Goal: Check status: Check status

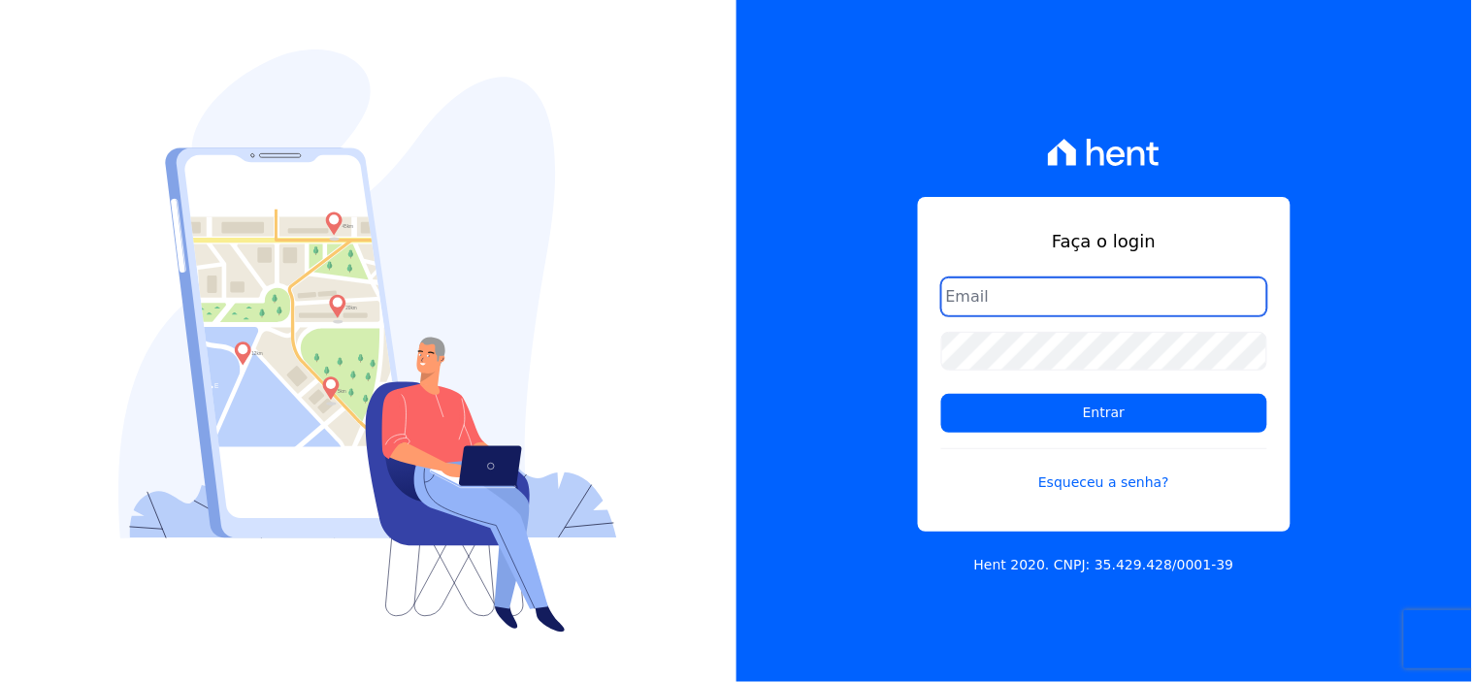
click at [1088, 306] on input "email" at bounding box center [1104, 297] width 326 height 39
type input "[EMAIL_ADDRESS][DOMAIN_NAME]"
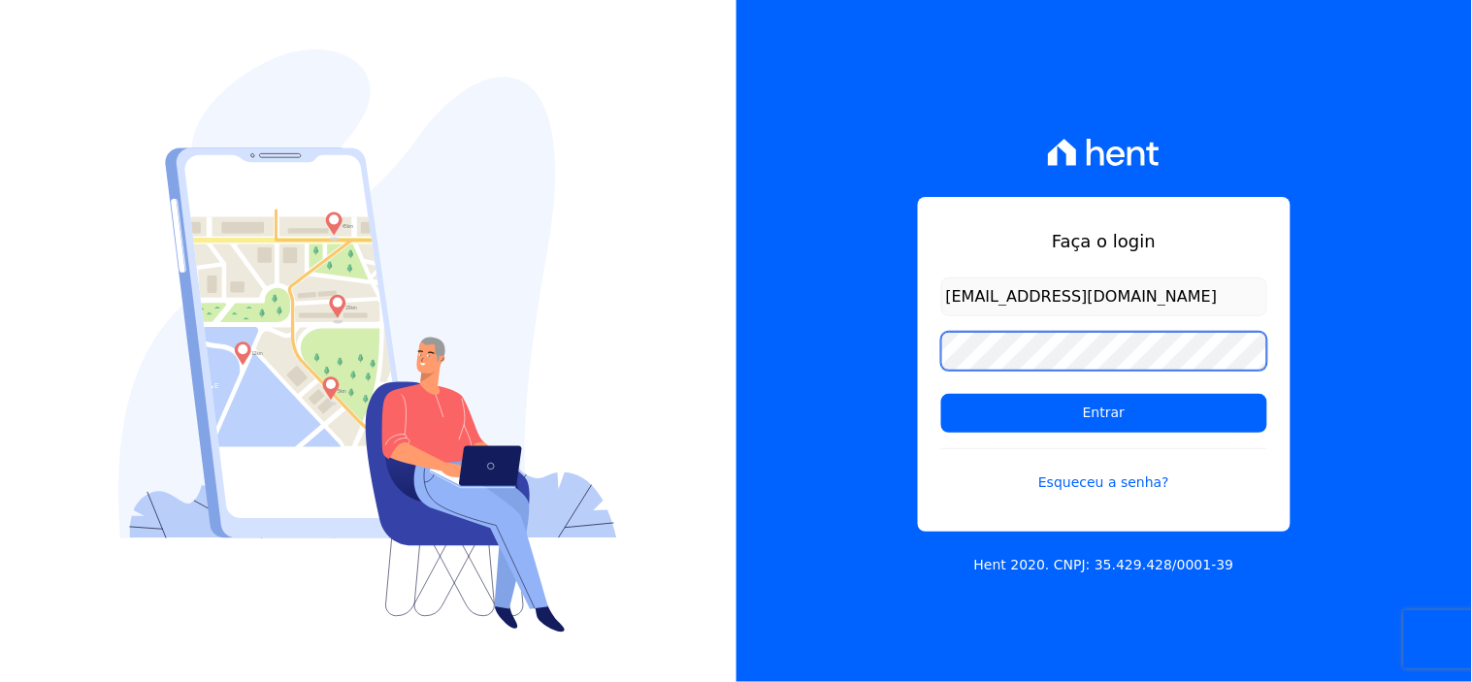
click at [941, 394] on input "Entrar" at bounding box center [1104, 413] width 326 height 39
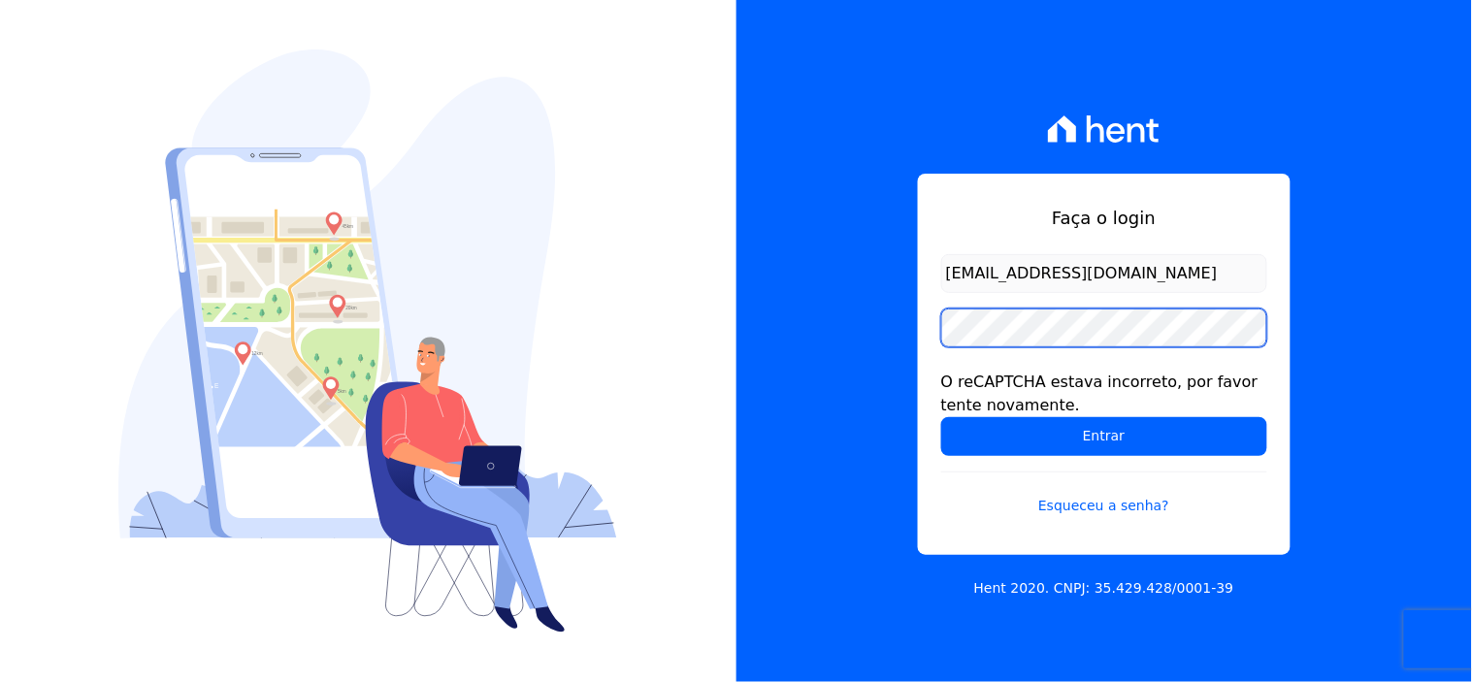
click at [941, 417] on input "Entrar" at bounding box center [1104, 436] width 326 height 39
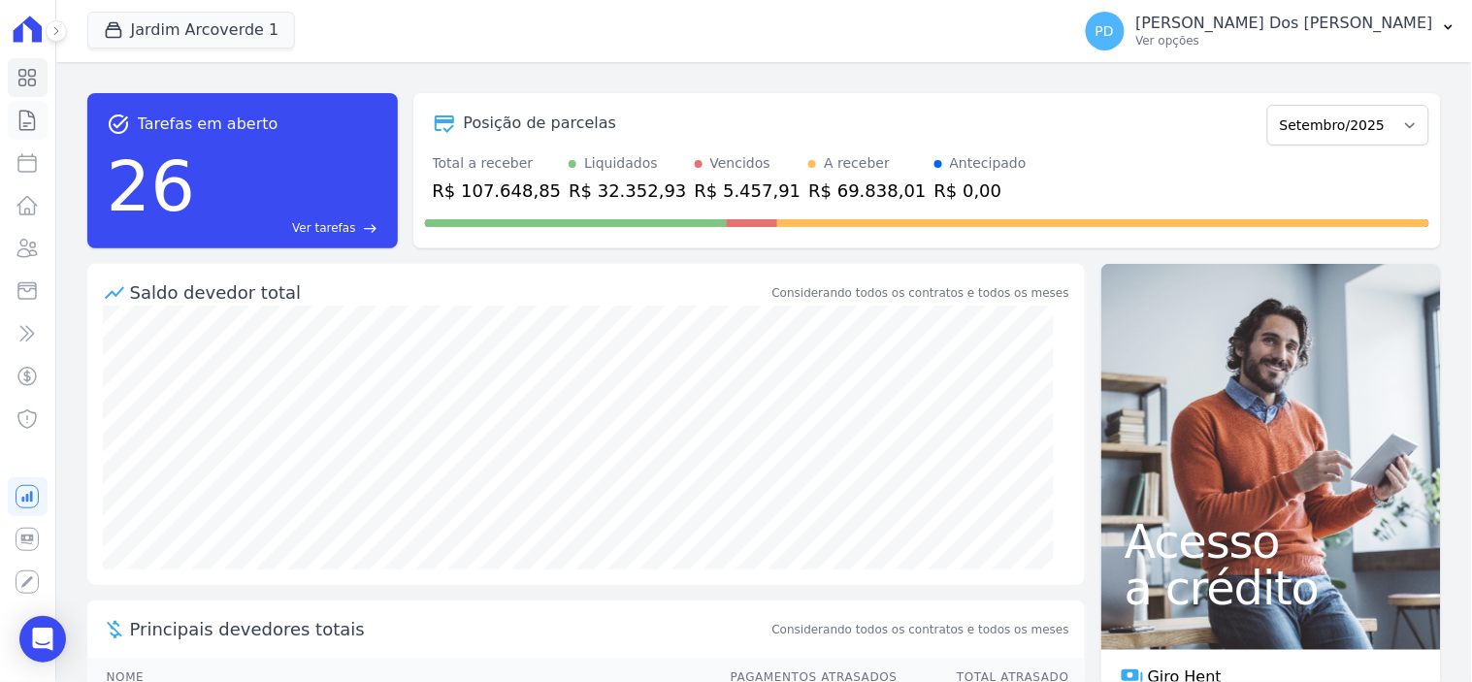
click at [30, 117] on icon at bounding box center [27, 120] width 23 height 23
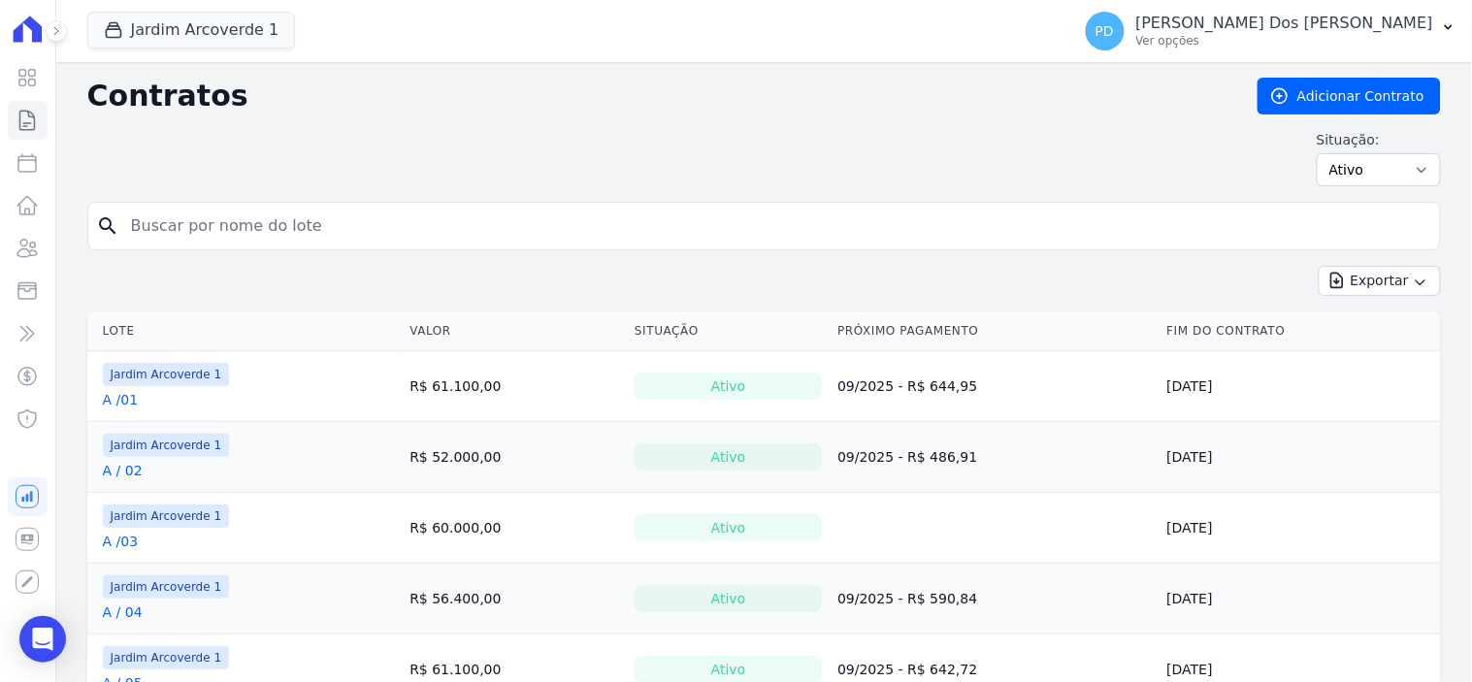
click at [460, 225] on input "search" at bounding box center [775, 226] width 1313 height 39
type input "j / 36"
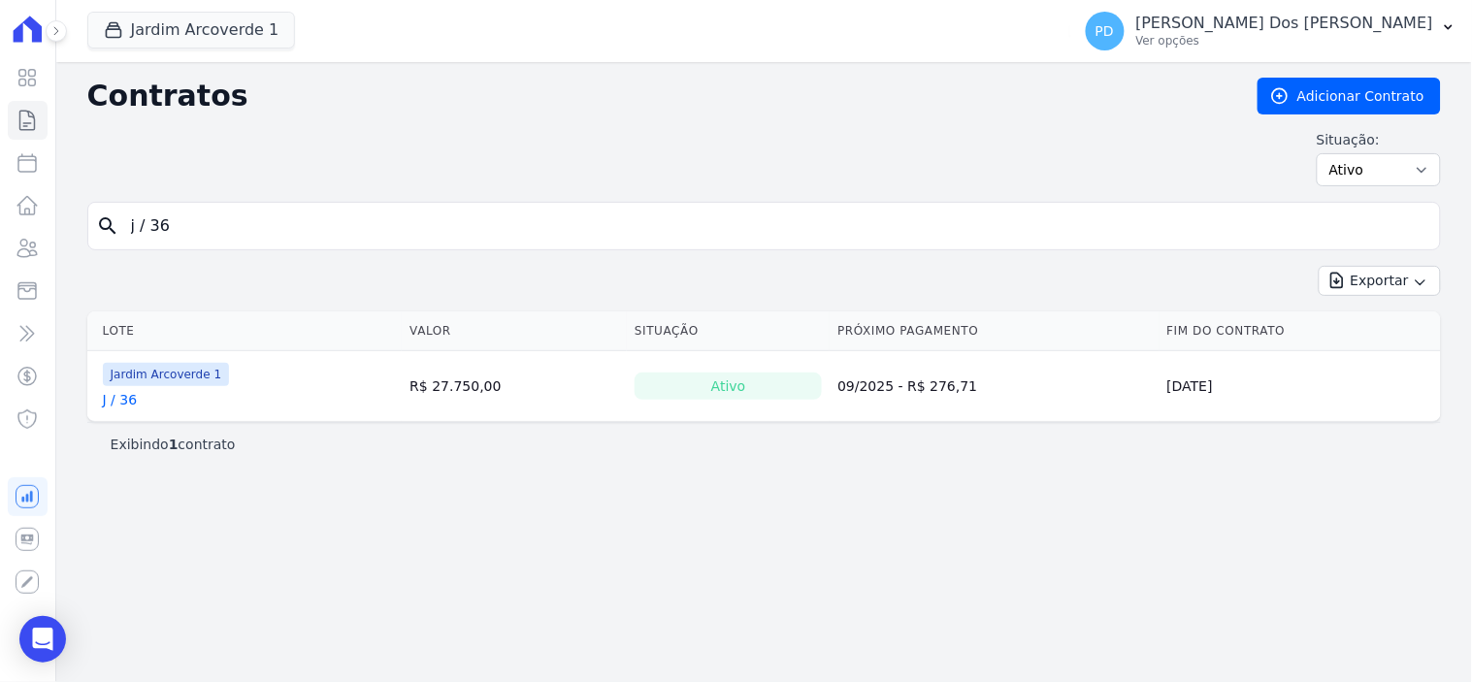
click at [120, 406] on link "J / 36" at bounding box center [120, 399] width 35 height 19
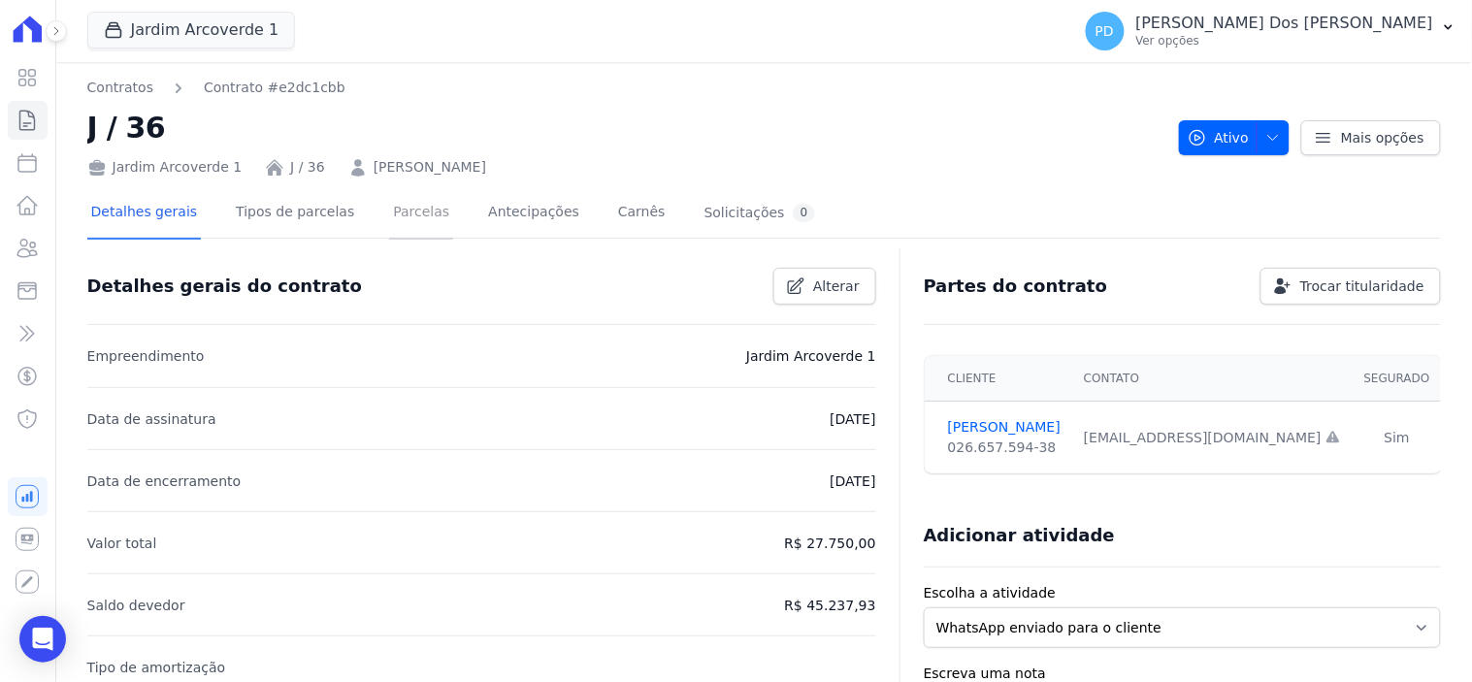
click at [405, 210] on link "Parcelas" at bounding box center [421, 213] width 64 height 51
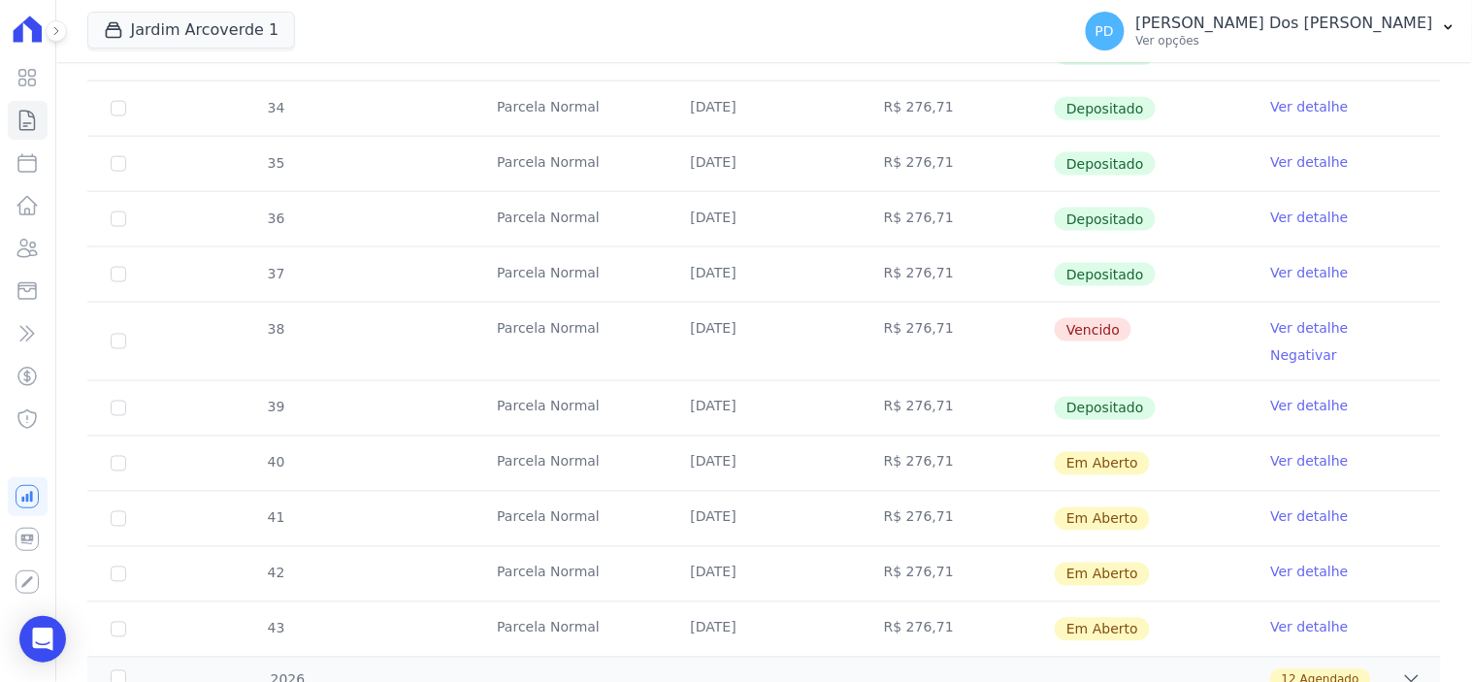
scroll to position [646, 0]
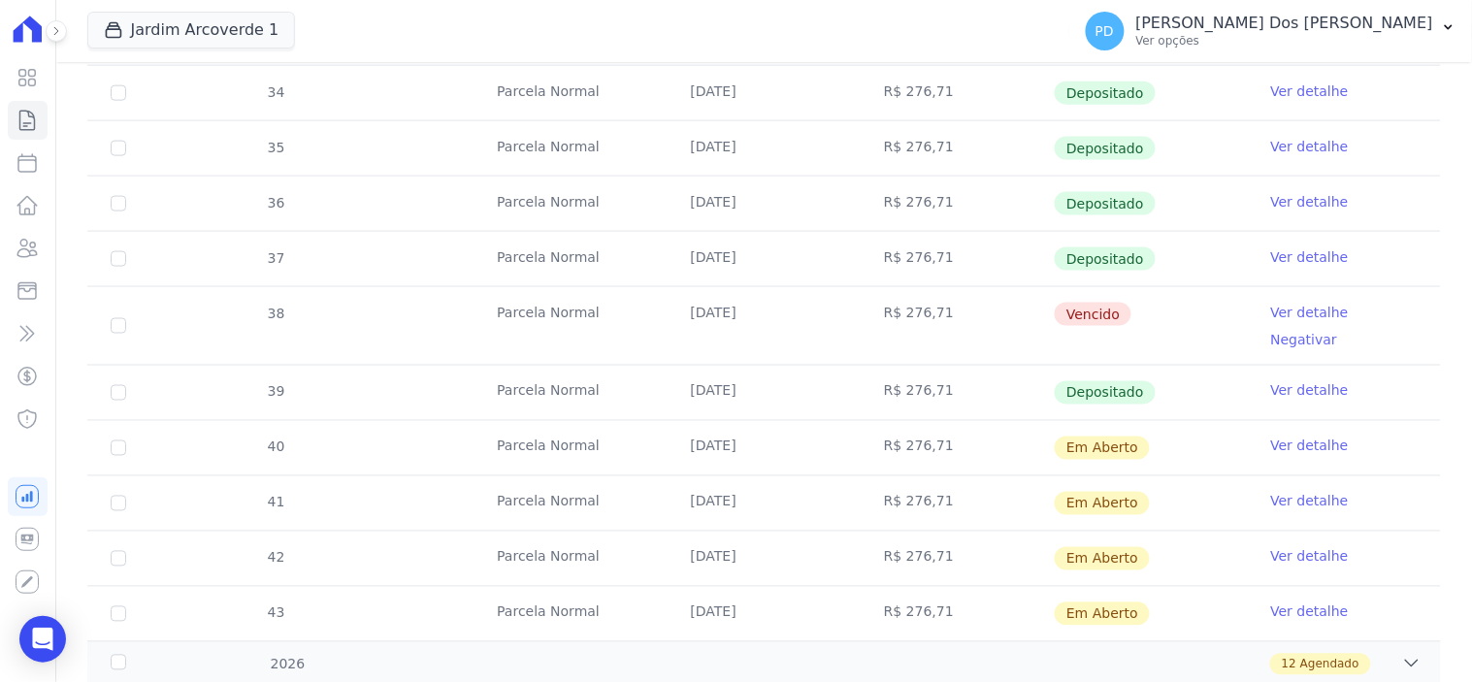
click at [1303, 306] on link "Ver detalhe" at bounding box center [1310, 312] width 78 height 19
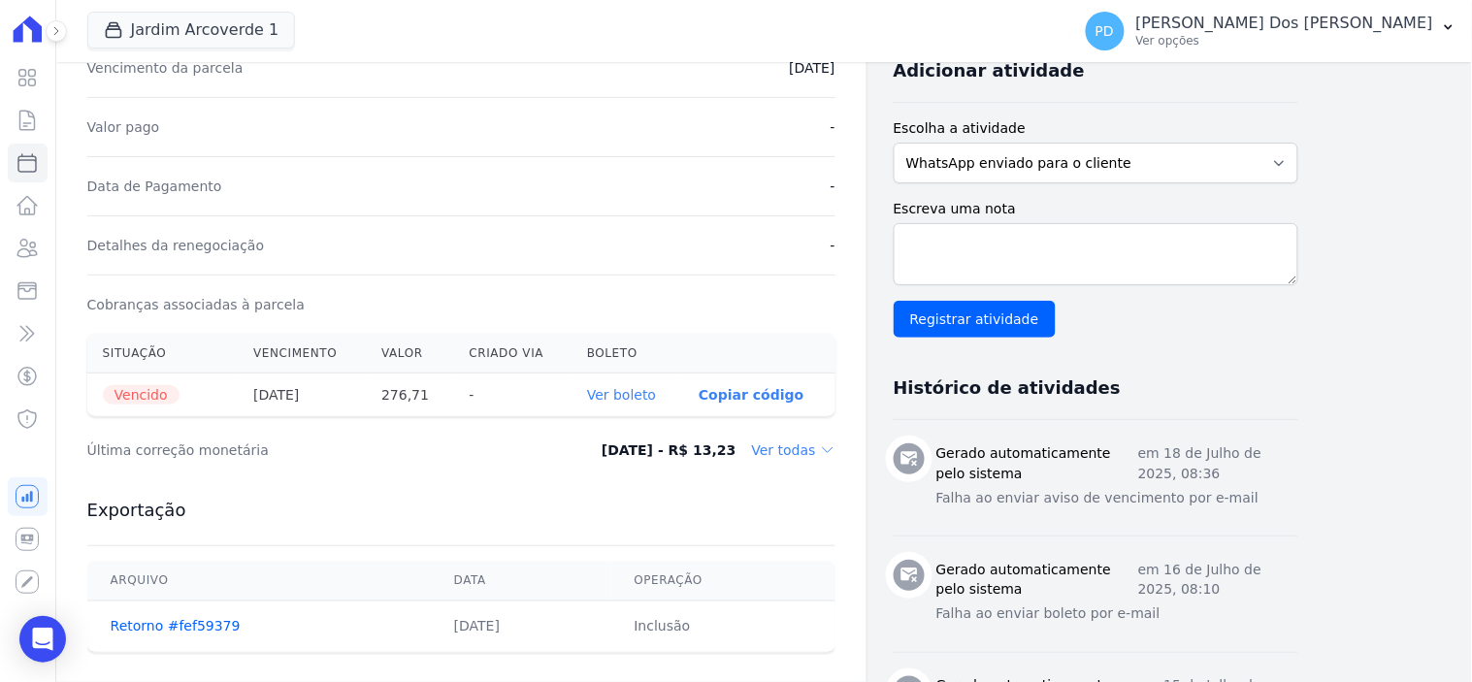
scroll to position [431, 0]
click at [627, 388] on link "Ver boleto" at bounding box center [621, 393] width 69 height 16
